Goal: Task Accomplishment & Management: Manage account settings

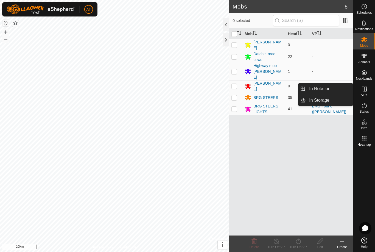
click at [332, 102] on link "In Storage" at bounding box center [329, 100] width 47 height 11
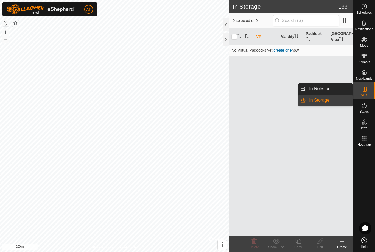
click at [228, 38] on div at bounding box center [226, 39] width 7 height 13
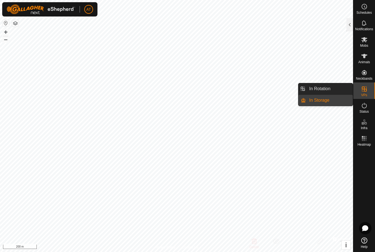
click at [338, 90] on link "In Rotation" at bounding box center [329, 88] width 47 height 11
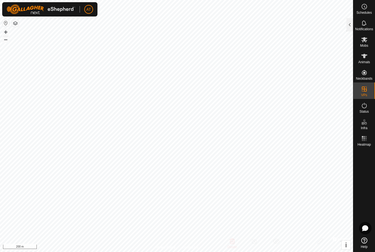
click at [349, 25] on div at bounding box center [350, 24] width 7 height 13
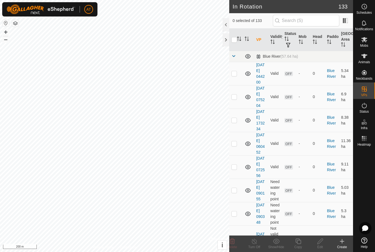
click at [247, 77] on icon at bounding box center [248, 73] width 7 height 7
click at [251, 76] on icon at bounding box center [248, 73] width 7 height 7
click at [233, 108] on td at bounding box center [235, 96] width 13 height 23
checkbox input "true"
click at [234, 76] on p-checkbox at bounding box center [233, 73] width 5 height 4
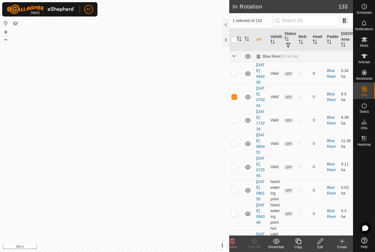
checkbox input "true"
click at [235, 99] on p-checkbox at bounding box center [233, 96] width 5 height 4
checkbox input "false"
click at [236, 75] on p-checkbox at bounding box center [233, 73] width 5 height 4
checkbox input "false"
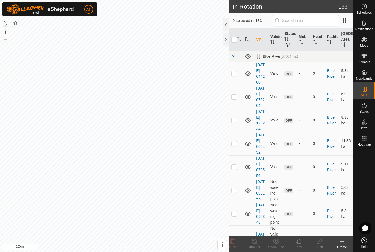
click at [235, 132] on td at bounding box center [235, 119] width 13 height 23
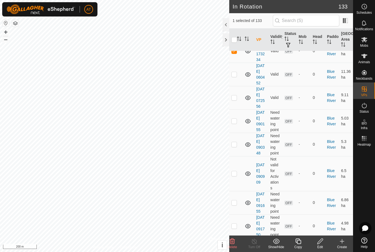
scroll to position [72, 0]
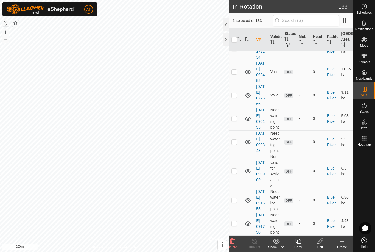
click at [236, 51] on p-checkbox at bounding box center [233, 48] width 5 height 4
checkbox input "false"
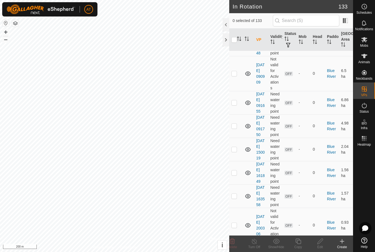
scroll to position [170, 0]
click at [242, 55] on td at bounding box center [235, 43] width 13 height 23
click at [233, 239] on icon at bounding box center [232, 240] width 5 height 5
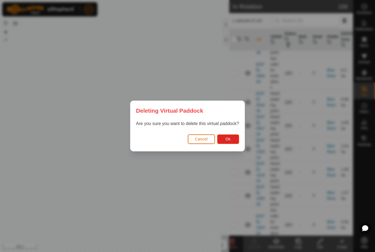
click at [239, 135] on button "Ok" at bounding box center [228, 139] width 22 height 10
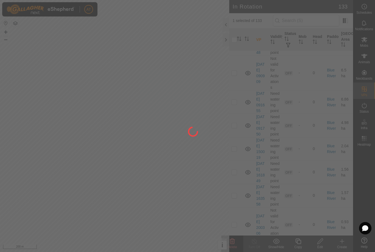
checkbox input "false"
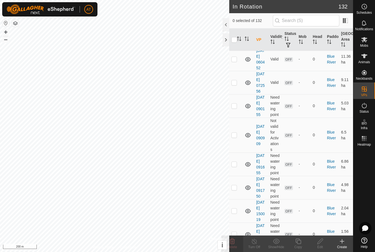
scroll to position [83, 0]
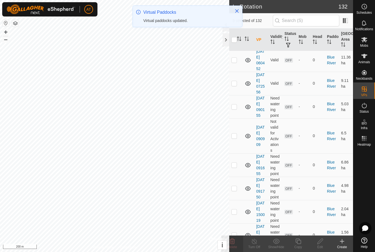
click at [234, 118] on td at bounding box center [235, 106] width 13 height 23
checkbox input "true"
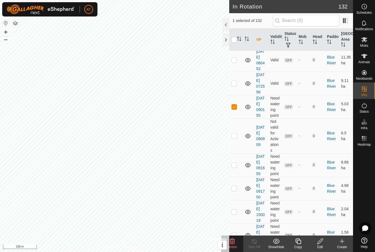
click at [235, 138] on p-checkbox at bounding box center [233, 135] width 5 height 4
checkbox input "true"
click at [235, 239] on icon at bounding box center [232, 241] width 7 height 7
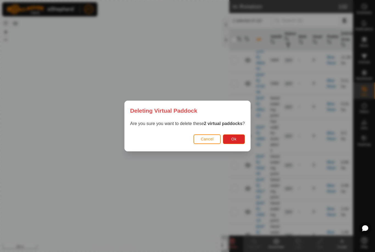
click at [238, 138] on button "Ok" at bounding box center [234, 139] width 22 height 10
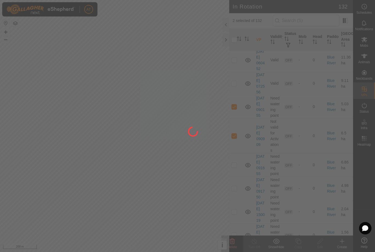
checkbox input "false"
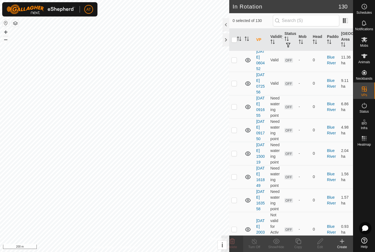
click at [239, 118] on td at bounding box center [235, 106] width 13 height 23
checkbox input "true"
click at [235, 132] on p-checkbox at bounding box center [233, 130] width 5 height 4
checkbox input "true"
click at [237, 165] on td at bounding box center [235, 153] width 13 height 23
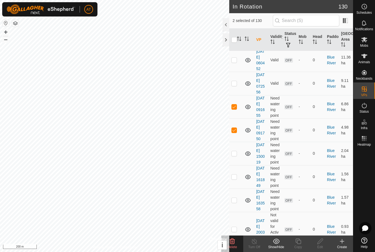
checkbox input "true"
click at [237, 238] on div "Delete" at bounding box center [232, 243] width 22 height 16
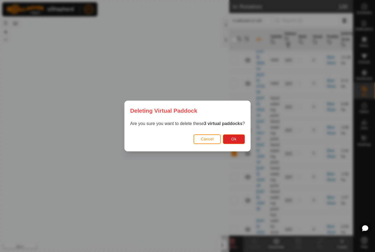
click at [242, 139] on button "Ok" at bounding box center [234, 139] width 22 height 10
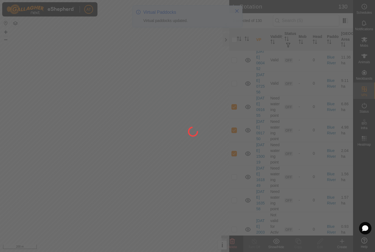
checkbox input "false"
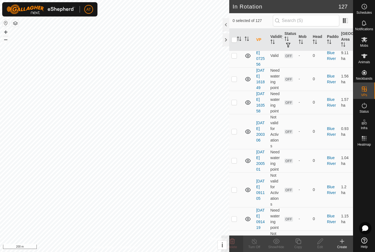
scroll to position [113, 0]
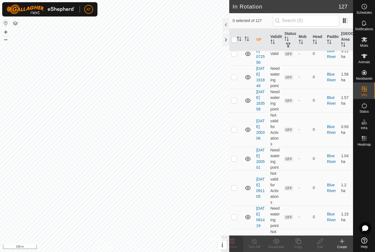
click at [236, 79] on p-checkbox at bounding box center [233, 77] width 5 height 4
checkbox input "true"
click at [238, 112] on td at bounding box center [235, 100] width 13 height 23
checkbox input "true"
click at [235, 147] on td at bounding box center [235, 129] width 13 height 35
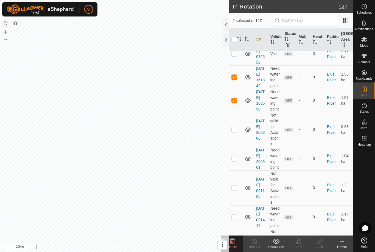
checkbox input "true"
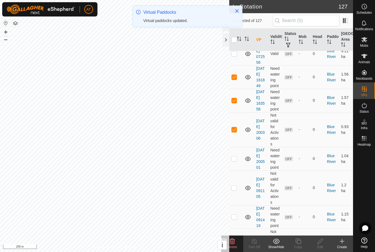
click at [233, 170] on td at bounding box center [235, 158] width 13 height 23
checkbox input "true"
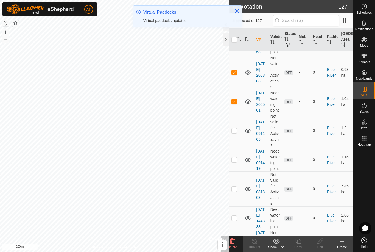
scroll to position [171, 0]
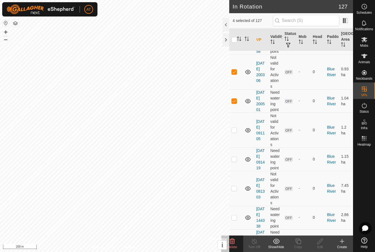
click at [239, 147] on td at bounding box center [235, 130] width 13 height 35
checkbox input "true"
click at [238, 171] on td at bounding box center [235, 158] width 13 height 23
checkbox input "true"
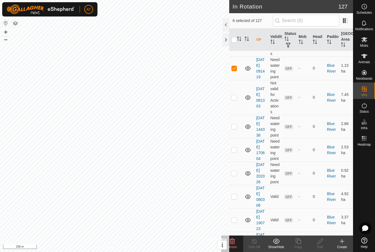
scroll to position [262, 0]
click at [238, 115] on td at bounding box center [235, 97] width 13 height 35
checkbox input "true"
click at [350, 185] on td "0.92 ha" at bounding box center [346, 172] width 14 height 23
click at [234, 239] on icon at bounding box center [232, 241] width 7 height 7
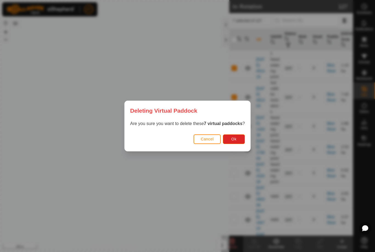
click at [233, 137] on span "Ok" at bounding box center [233, 139] width 5 height 4
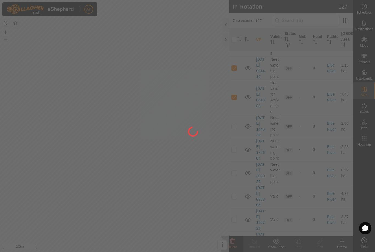
checkbox input "false"
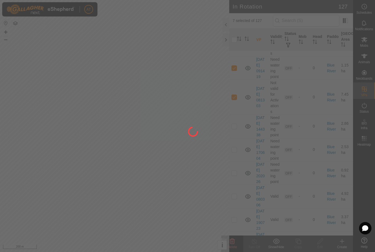
checkbox input "false"
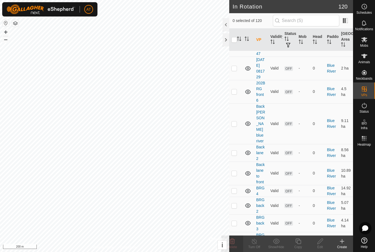
click at [233, 70] on p-checkbox at bounding box center [233, 68] width 5 height 4
checkbox input "true"
click at [247, 95] on icon at bounding box center [248, 91] width 7 height 7
click at [247, 103] on td at bounding box center [248, 91] width 12 height 23
click at [251, 95] on icon at bounding box center [248, 91] width 7 height 7
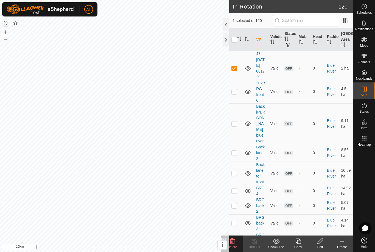
click at [235, 94] on p-checkbox at bounding box center [233, 91] width 5 height 4
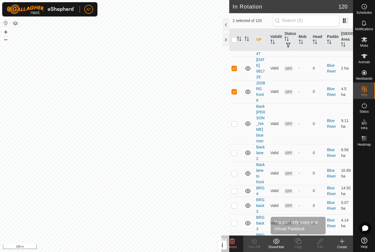
click at [294, 250] on div "Copy" at bounding box center [298, 243] width 22 height 16
click at [236, 103] on td at bounding box center [235, 91] width 13 height 23
checkbox input "false"
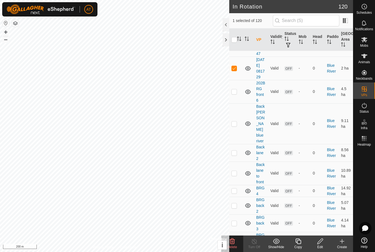
click at [233, 240] on icon at bounding box center [232, 240] width 5 height 5
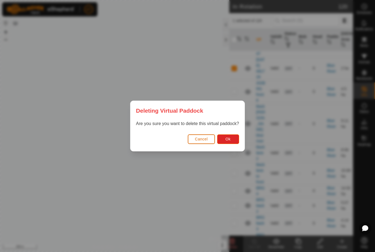
click at [233, 138] on button "Ok" at bounding box center [228, 139] width 22 height 10
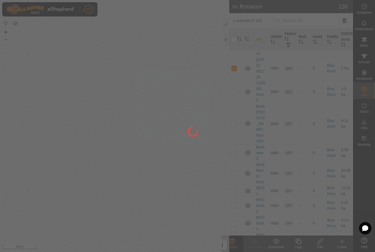
checkbox input "false"
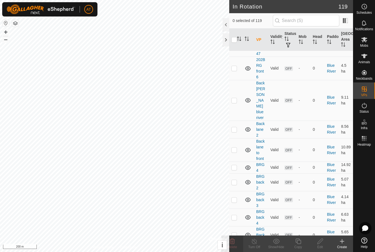
click at [238, 80] on td at bounding box center [235, 68] width 13 height 23
checkbox input "false"
click at [235, 121] on td at bounding box center [235, 100] width 13 height 41
click at [234, 241] on icon at bounding box center [232, 240] width 5 height 5
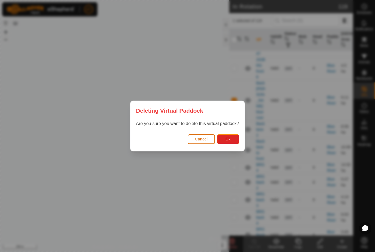
click at [231, 138] on button "Ok" at bounding box center [228, 139] width 22 height 10
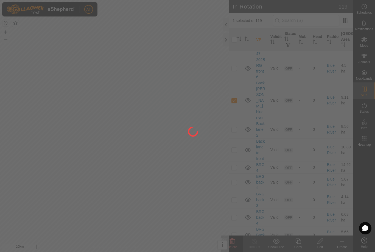
checkbox input "false"
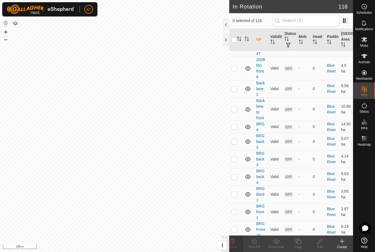
click at [237, 111] on p-checkbox at bounding box center [233, 109] width 5 height 4
checkbox input "true"
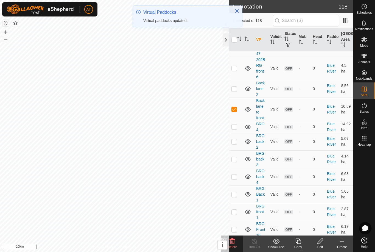
click at [237, 185] on td at bounding box center [235, 177] width 13 height 18
checkbox input "true"
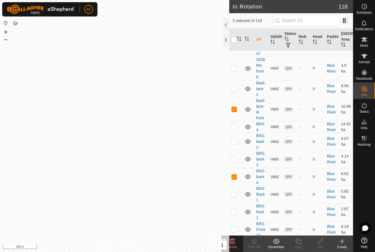
click at [238, 239] on delete-svg-icon at bounding box center [232, 241] width 22 height 7
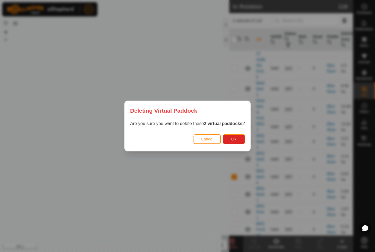
click at [203, 143] on button "Cancel" at bounding box center [207, 139] width 27 height 10
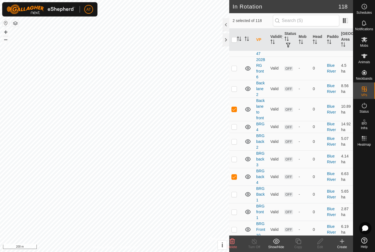
click at [234, 111] on p-checkbox at bounding box center [233, 109] width 5 height 4
checkbox input "false"
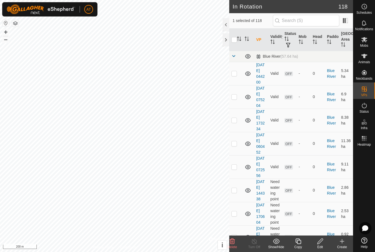
scroll to position [0, 0]
click at [235, 76] on p-checkbox at bounding box center [233, 73] width 5 height 4
click at [237, 75] on p-checkbox at bounding box center [233, 73] width 5 height 4
checkbox input "false"
click at [237, 108] on td at bounding box center [235, 96] width 13 height 23
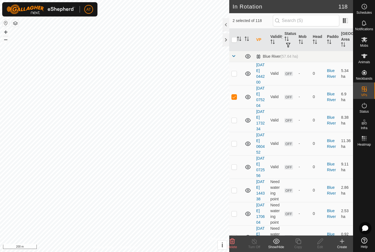
click at [238, 102] on td at bounding box center [235, 96] width 13 height 23
checkbox input "false"
click at [237, 132] on td at bounding box center [235, 119] width 13 height 23
click at [238, 132] on td at bounding box center [235, 119] width 13 height 23
checkbox input "false"
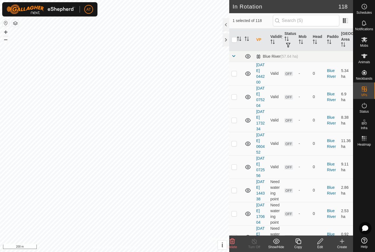
click at [238, 155] on td at bounding box center [235, 143] width 13 height 23
checkbox input "true"
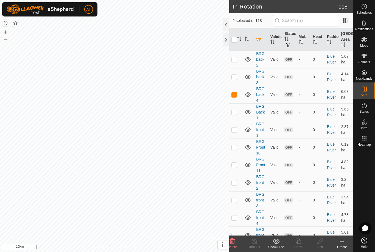
scroll to position [344, 0]
click at [238, 103] on td at bounding box center [235, 95] width 13 height 18
checkbox input "false"
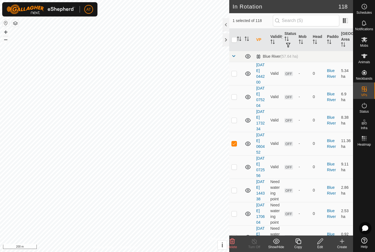
scroll to position [8, 0]
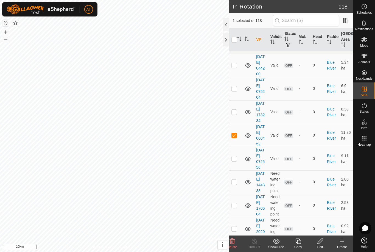
click at [235, 147] on td at bounding box center [235, 135] width 13 height 23
checkbox input "false"
click at [235, 170] on td at bounding box center [235, 158] width 13 height 23
click at [235, 242] on icon at bounding box center [232, 240] width 5 height 5
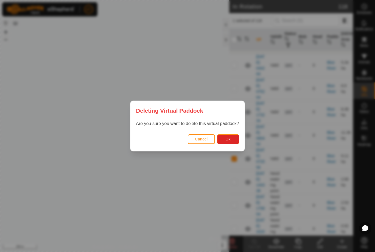
click at [233, 141] on button "Ok" at bounding box center [228, 139] width 22 height 10
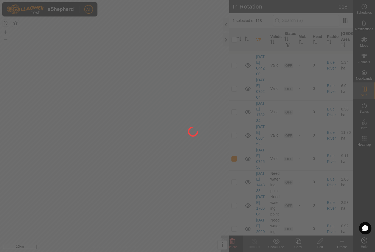
checkbox input "false"
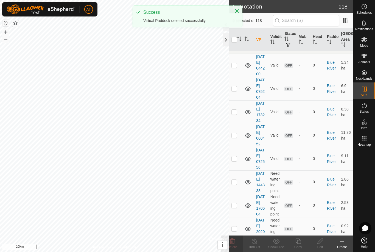
click at [237, 170] on td at bounding box center [235, 158] width 13 height 23
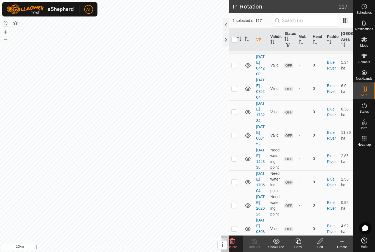
click at [236, 184] on p-checkbox at bounding box center [233, 182] width 5 height 4
checkbox input "true"
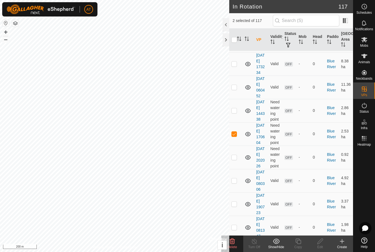
scroll to position [57, 0]
click at [238, 169] on td at bounding box center [235, 156] width 13 height 23
checkbox input "true"
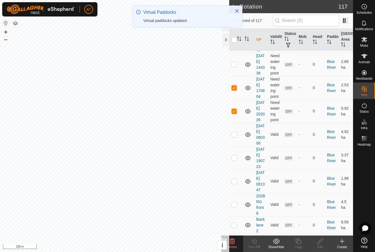
scroll to position [101, 0]
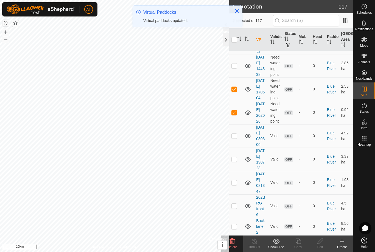
click at [239, 147] on td at bounding box center [235, 135] width 13 height 23
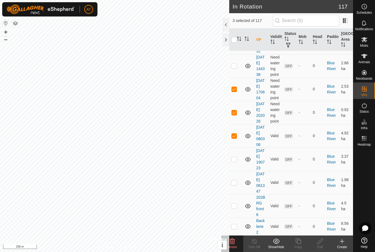
click at [238, 147] on td at bounding box center [235, 135] width 13 height 23
checkbox input "false"
click at [236, 243] on delete-svg-icon at bounding box center [232, 241] width 22 height 7
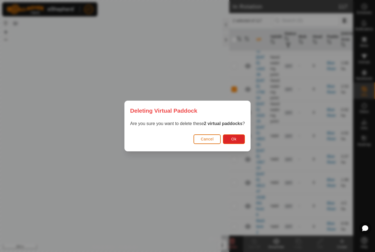
click at [237, 141] on button "Ok" at bounding box center [234, 139] width 22 height 10
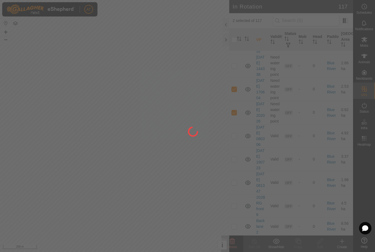
checkbox input "false"
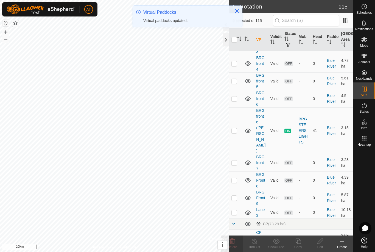
scroll to position [426, 0]
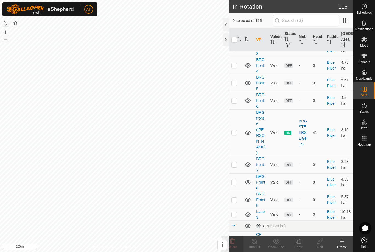
click at [233, 202] on p-checkbox at bounding box center [233, 199] width 5 height 4
click at [236, 202] on p-checkbox at bounding box center [233, 199] width 5 height 4
checkbox input "false"
click at [238, 191] on td at bounding box center [235, 182] width 13 height 18
click at [235, 191] on td at bounding box center [235, 182] width 13 height 18
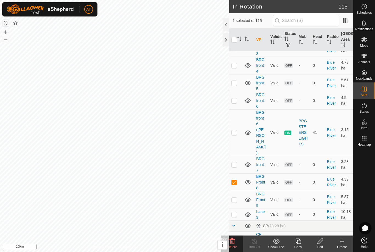
checkbox input "false"
click at [236, 167] on p-checkbox at bounding box center [233, 164] width 5 height 4
checkbox input "false"
click at [238, 156] on td at bounding box center [235, 132] width 13 height 46
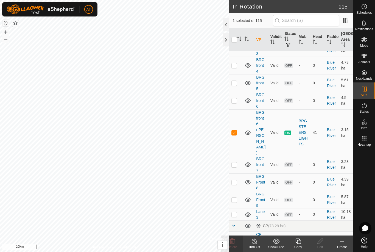
click at [236, 135] on p-checkbox at bounding box center [233, 132] width 5 height 4
checkbox input "false"
click at [238, 109] on td at bounding box center [235, 101] width 13 height 18
click at [233, 109] on td at bounding box center [235, 101] width 13 height 18
checkbox input "false"
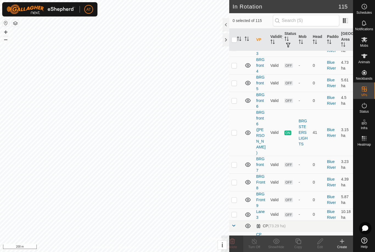
click at [237, 92] on td at bounding box center [235, 83] width 13 height 18
click at [239, 92] on td at bounding box center [235, 83] width 13 height 18
checkbox input "false"
click at [235, 74] on td at bounding box center [235, 66] width 13 height 18
click at [237, 74] on td at bounding box center [235, 66] width 13 height 18
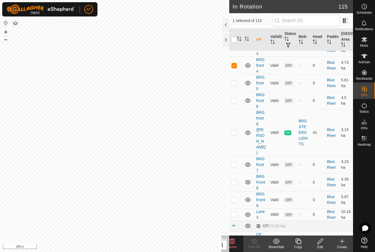
checkbox input "false"
click at [237, 57] on td at bounding box center [235, 48] width 13 height 18
click at [239, 57] on td at bounding box center [235, 48] width 13 height 18
checkbox input "false"
click at [234, 39] on td at bounding box center [235, 30] width 13 height 18
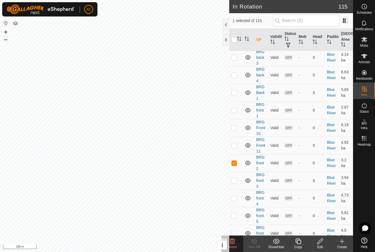
scroll to position [292, 0]
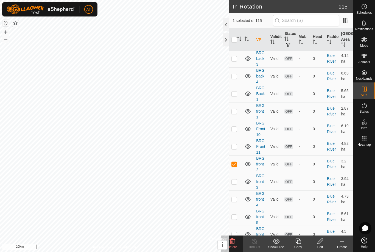
click at [236, 166] on p-checkbox at bounding box center [233, 164] width 5 height 4
checkbox input "false"
click at [240, 155] on td at bounding box center [235, 147] width 13 height 18
click at [233, 242] on icon at bounding box center [232, 240] width 5 height 5
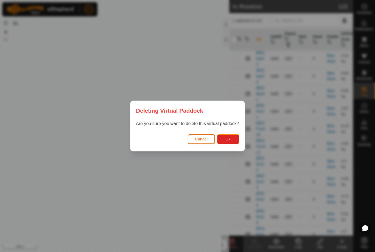
click at [231, 141] on button "Ok" at bounding box center [228, 139] width 22 height 10
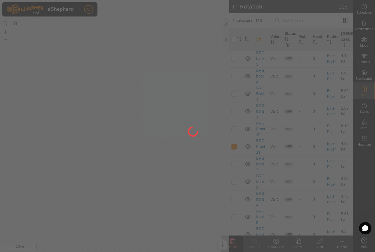
checkbox input "false"
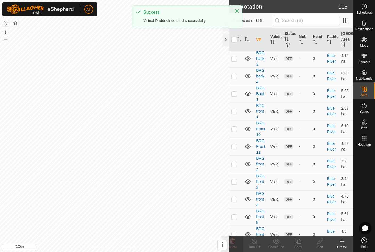
click at [237, 131] on p-checkbox at bounding box center [233, 129] width 5 height 4
click at [236, 138] on td at bounding box center [235, 129] width 13 height 18
checkbox input "false"
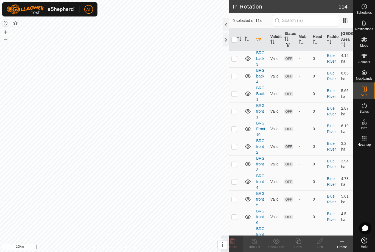
click at [238, 120] on td at bounding box center [235, 111] width 13 height 18
checkbox input "true"
click at [239, 249] on div "Delete" at bounding box center [232, 246] width 22 height 5
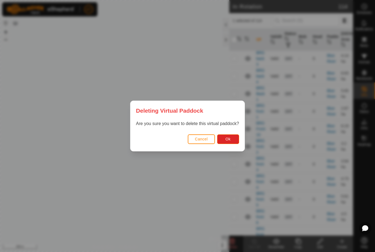
click at [236, 134] on button "Ok" at bounding box center [228, 139] width 22 height 10
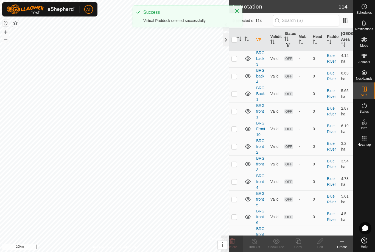
checkbox input "false"
click at [239, 102] on td at bounding box center [235, 94] width 13 height 18
checkbox input "true"
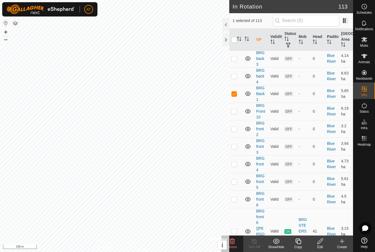
click at [237, 96] on p-checkbox at bounding box center [233, 93] width 5 height 4
checkbox input "false"
click at [235, 85] on td at bounding box center [235, 76] width 13 height 18
checkbox input "true"
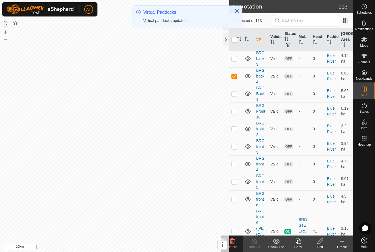
click at [238, 67] on td at bounding box center [235, 59] width 13 height 18
checkbox input "true"
click at [235, 78] on p-checkbox at bounding box center [233, 76] width 5 height 4
checkbox input "false"
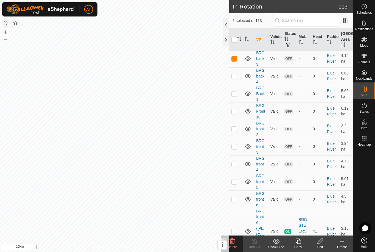
click at [239, 50] on td at bounding box center [235, 41] width 13 height 18
click at [240, 50] on td at bounding box center [235, 41] width 13 height 18
checkbox input "false"
click at [235, 61] on p-checkbox at bounding box center [233, 58] width 5 height 4
checkbox input "false"
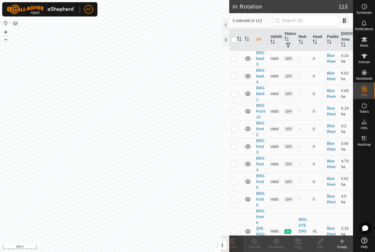
click at [237, 32] on td at bounding box center [235, 26] width 13 height 12
checkbox input "true"
click at [236, 11] on p-checkbox at bounding box center [233, 8] width 5 height 4
checkbox input "true"
click at [235, 28] on p-checkbox at bounding box center [233, 26] width 5 height 4
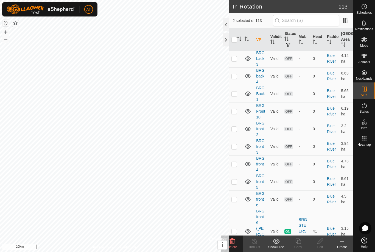
checkbox input "false"
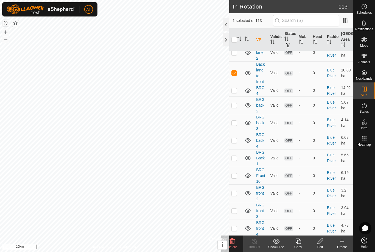
scroll to position [222, 0]
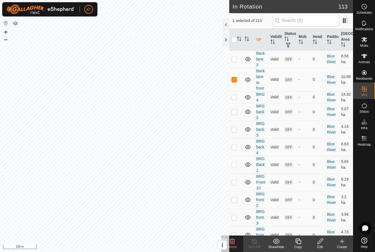
click at [234, 242] on icon at bounding box center [232, 241] width 7 height 7
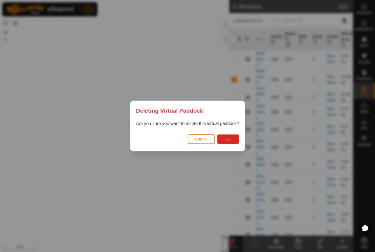
click at [213, 210] on div "Deleting Virtual Paddock Are you sure you want to delete this virtual paddock? …" at bounding box center [187, 126] width 375 height 252
click at [233, 137] on button "Ok" at bounding box center [228, 139] width 22 height 10
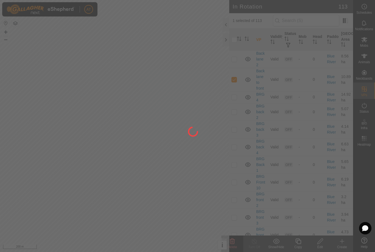
checkbox input "false"
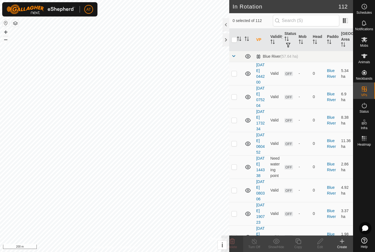
scroll to position [0, 0]
click at [240, 77] on td at bounding box center [235, 73] width 13 height 23
checkbox input "true"
click at [234, 72] on td at bounding box center [235, 73] width 13 height 23
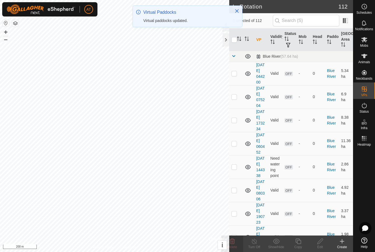
click at [241, 178] on td at bounding box center [235, 166] width 13 height 23
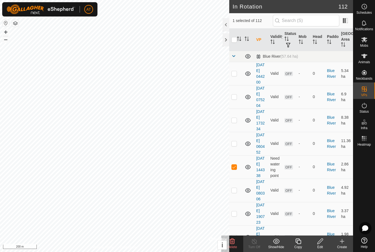
click at [233, 244] on icon at bounding box center [232, 240] width 5 height 5
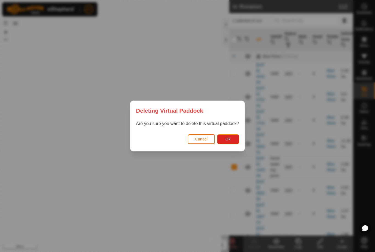
click at [231, 141] on button "Ok" at bounding box center [228, 139] width 22 height 10
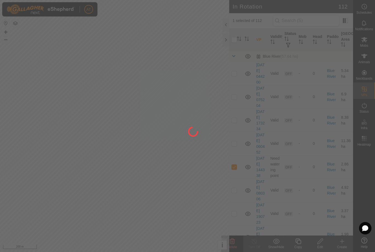
checkbox input "false"
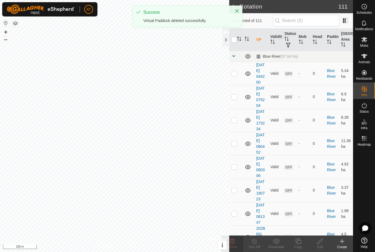
click at [235, 169] on p-checkbox at bounding box center [233, 166] width 5 height 4
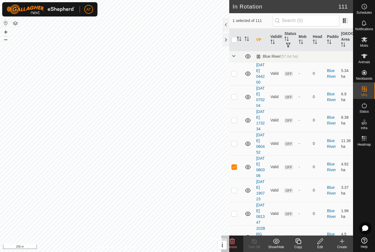
click at [236, 178] on td at bounding box center [235, 166] width 13 height 23
checkbox input "false"
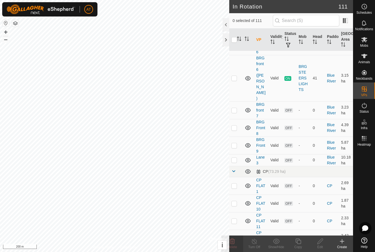
scroll to position [400, 0]
click at [235, 161] on p-checkbox at bounding box center [233, 159] width 5 height 4
click at [239, 165] on td at bounding box center [235, 159] width 13 height 12
checkbox input "false"
click at [236, 147] on p-checkbox at bounding box center [233, 144] width 5 height 4
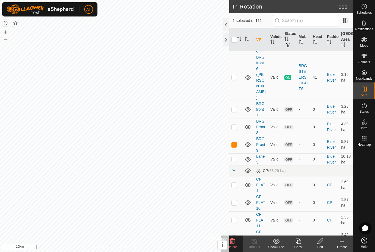
click at [238, 153] on td at bounding box center [235, 145] width 13 height 18
checkbox input "false"
click at [242, 136] on td at bounding box center [235, 127] width 13 height 18
click at [237, 136] on td at bounding box center [235, 127] width 13 height 18
checkbox input "false"
